Goal: Navigation & Orientation: Find specific page/section

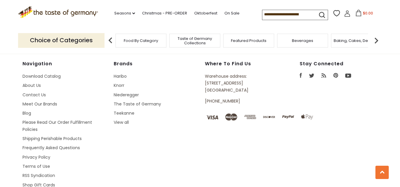
scroll to position [470, 0]
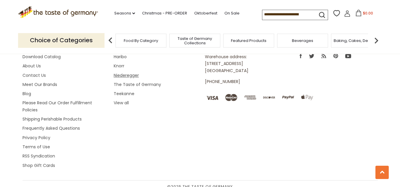
click at [118, 72] on link "Niederegger" at bounding box center [126, 75] width 25 height 6
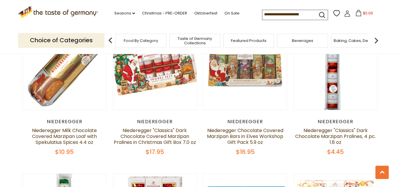
scroll to position [651, 0]
